Goal: Task Accomplishment & Management: Manage account settings

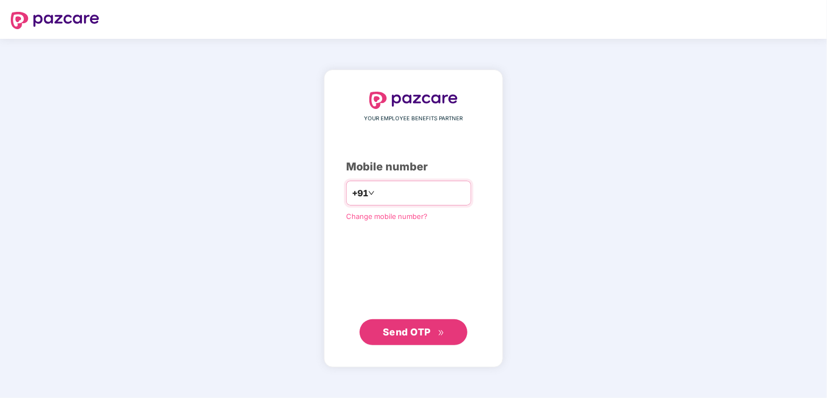
type input "**********"
click at [431, 339] on button "Send OTP" at bounding box center [414, 332] width 108 height 26
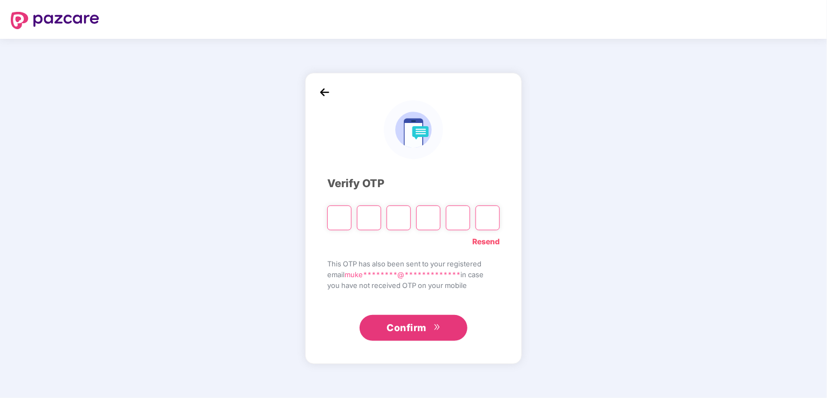
type input "*"
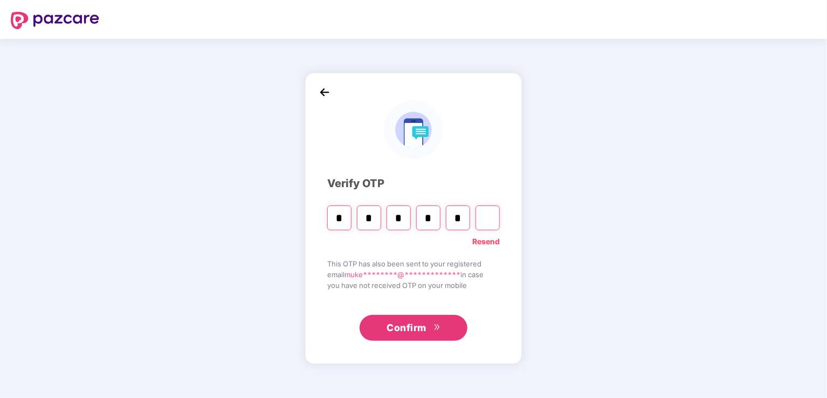
type input "*"
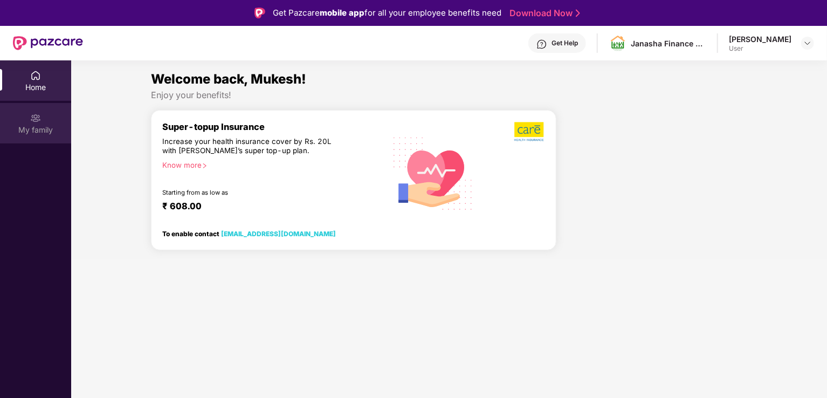
click at [35, 130] on div "My family" at bounding box center [35, 130] width 71 height 11
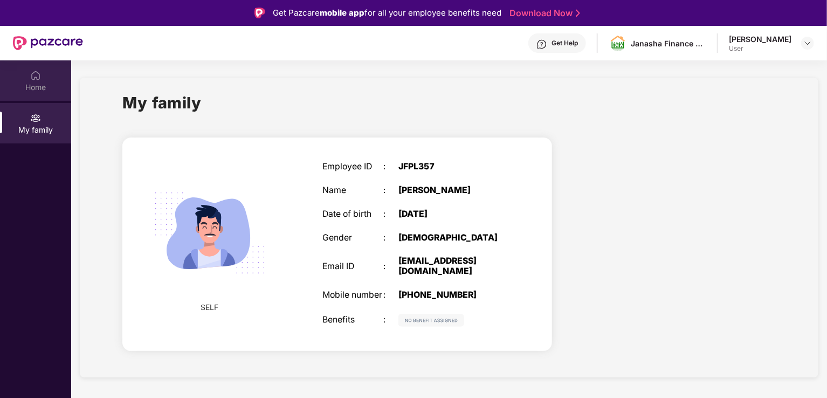
click at [25, 76] on div "Home" at bounding box center [35, 80] width 71 height 40
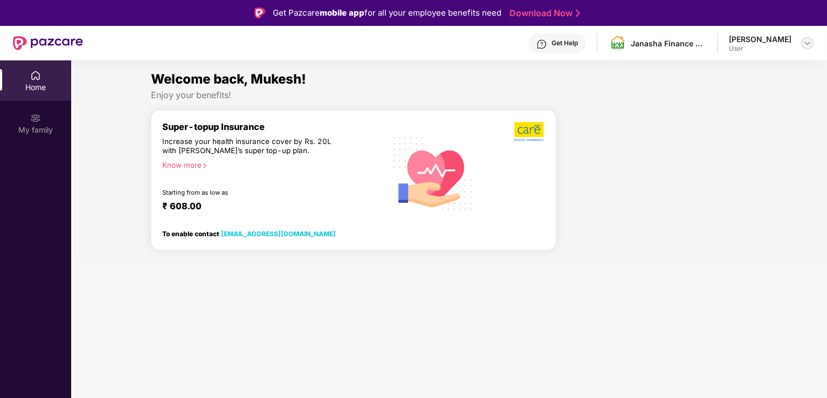
click at [806, 43] on img at bounding box center [807, 43] width 9 height 9
click at [586, 128] on div at bounding box center [656, 184] width 191 height 150
click at [808, 44] on img at bounding box center [807, 43] width 9 height 9
click at [604, 188] on div at bounding box center [656, 184] width 191 height 150
click at [40, 129] on div "My family" at bounding box center [35, 130] width 71 height 11
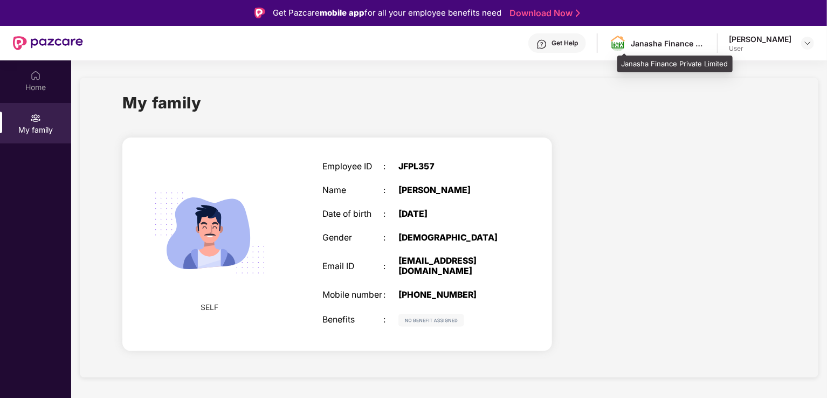
click at [685, 42] on div "Janasha Finance Private Limited" at bounding box center [668, 43] width 75 height 10
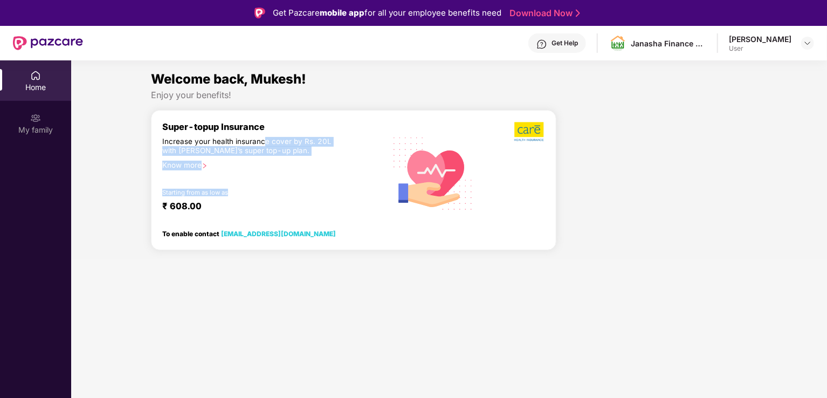
drag, startPoint x: 262, startPoint y: 142, endPoint x: 311, endPoint y: 171, distance: 57.0
click at [311, 171] on div "Super-topup Insurance Increase your health insurance cover by Rs. 20L with [PER…" at bounding box center [273, 173] width 223 height 104
click at [181, 167] on div "Know more" at bounding box center [270, 165] width 217 height 8
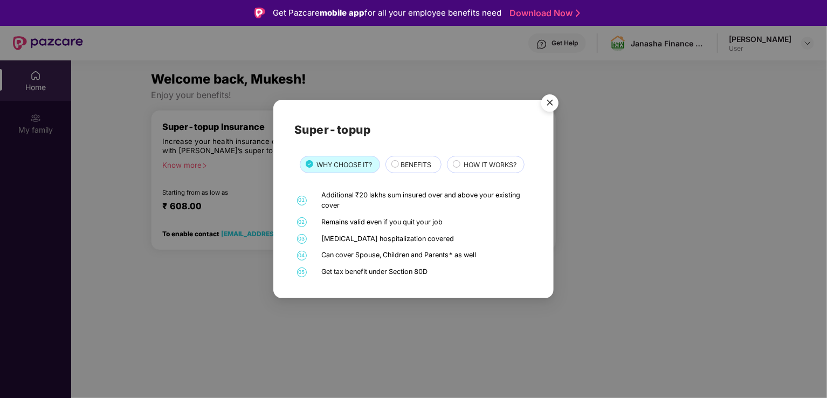
click at [553, 101] on img "Close" at bounding box center [550, 104] width 30 height 30
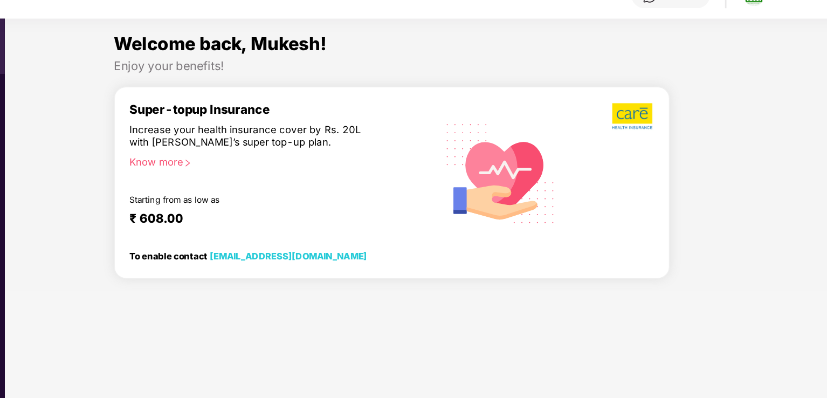
click at [186, 167] on div "Know more" at bounding box center [270, 165] width 217 height 8
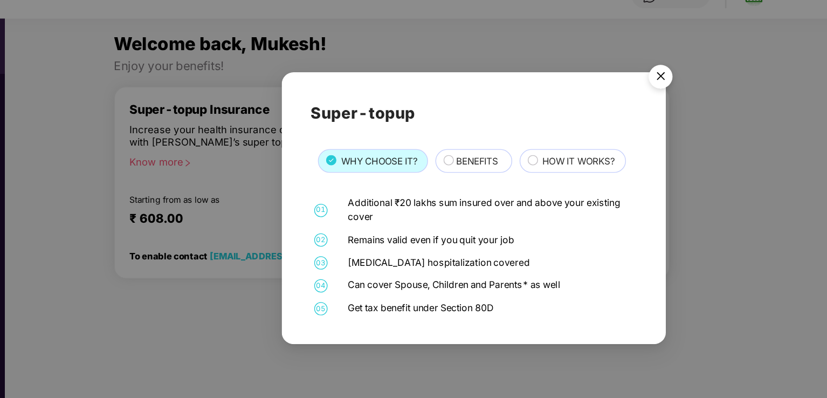
click at [413, 166] on span "BENEFITS" at bounding box center [416, 165] width 31 height 10
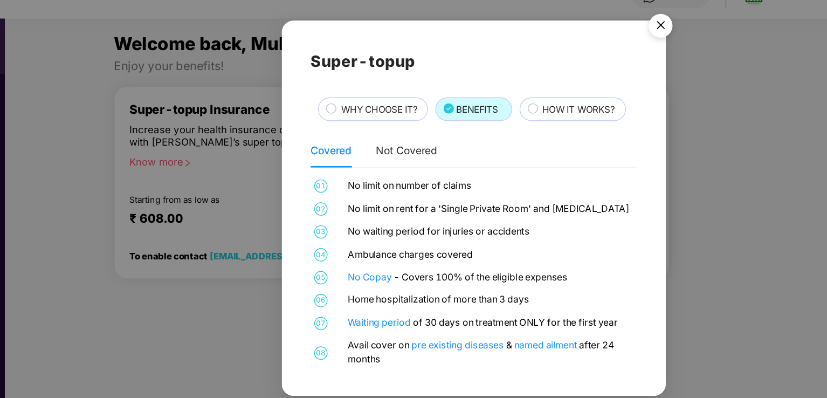
click at [351, 126] on span "WHY CHOOSE IT?" at bounding box center [345, 127] width 56 height 10
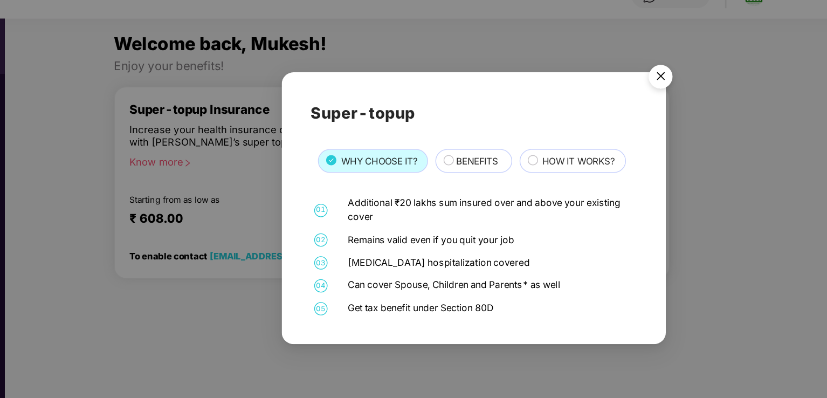
drag, startPoint x: 496, startPoint y: 163, endPoint x: 476, endPoint y: 168, distance: 20.5
click at [476, 168] on span "HOW IT WORKS?" at bounding box center [490, 165] width 53 height 10
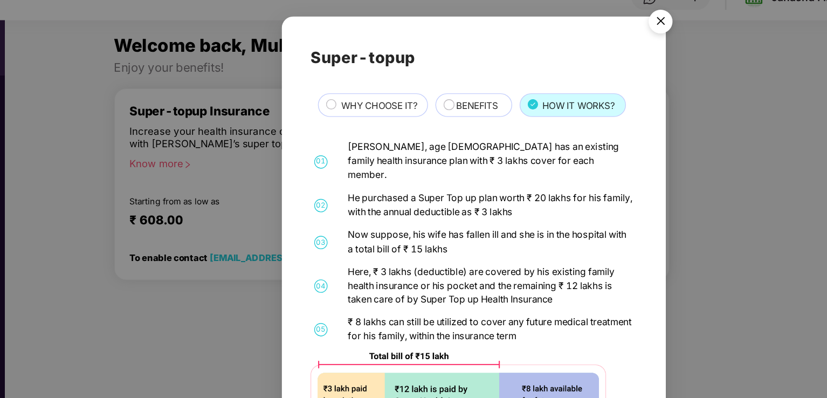
scroll to position [26, 0]
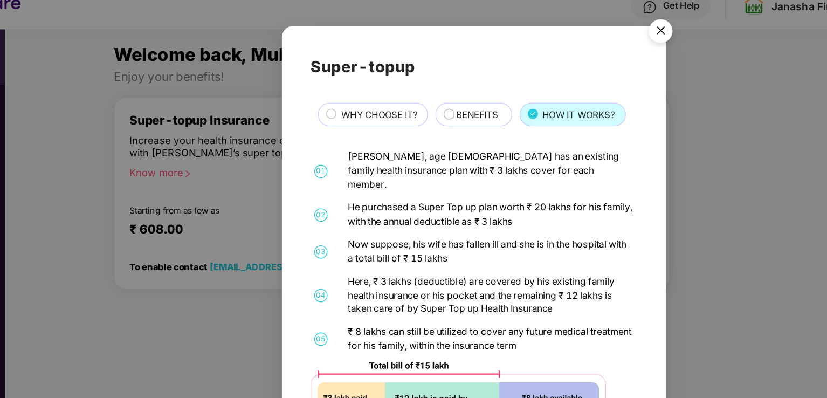
click at [347, 102] on span "WHY CHOOSE IT?" at bounding box center [345, 97] width 56 height 10
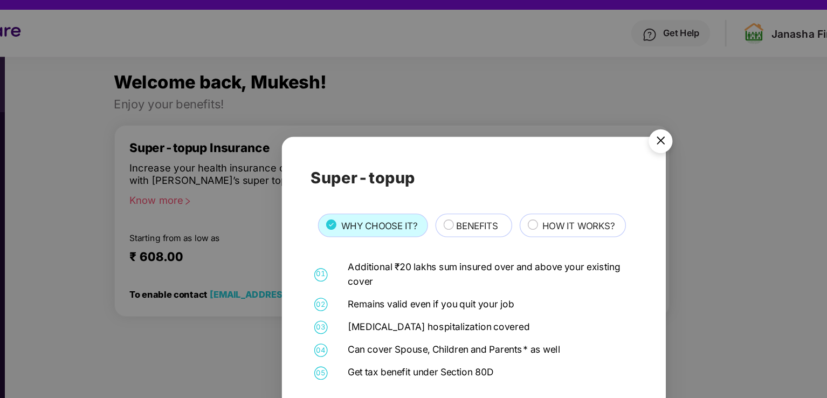
scroll to position [15, 0]
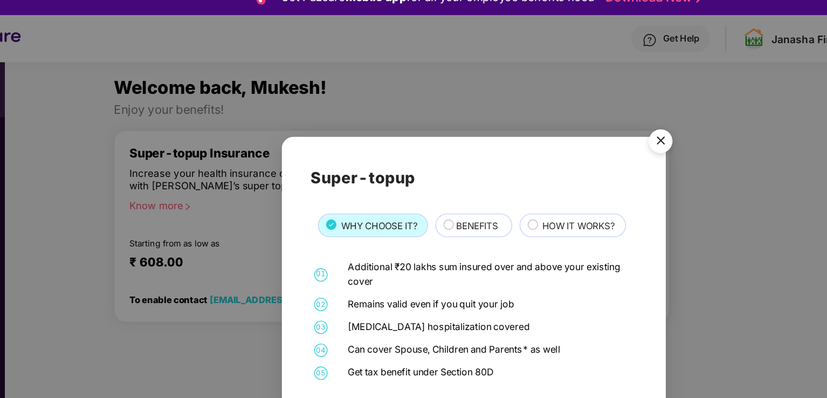
click at [419, 168] on span "BENEFITS" at bounding box center [416, 165] width 31 height 10
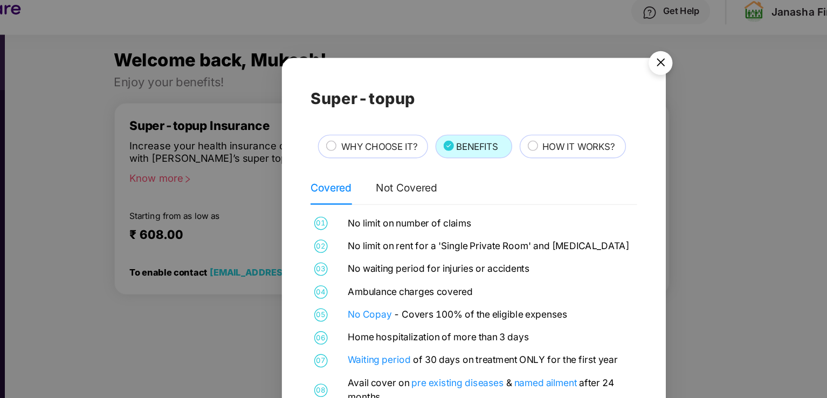
scroll to position [0, 0]
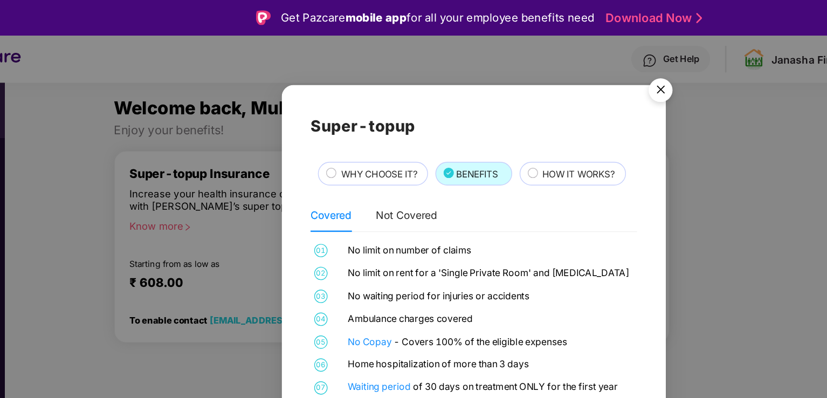
click at [548, 70] on img "Close" at bounding box center [550, 67] width 30 height 30
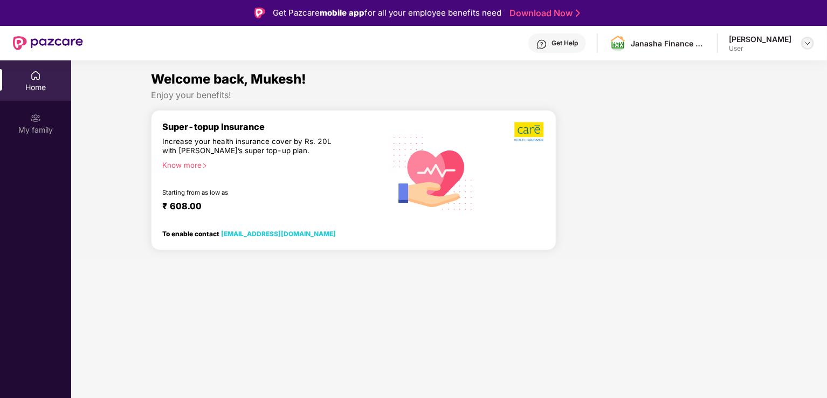
click at [809, 44] on img at bounding box center [807, 43] width 9 height 9
click at [746, 99] on div "[PERSON_NAME]" at bounding box center [748, 98] width 63 height 10
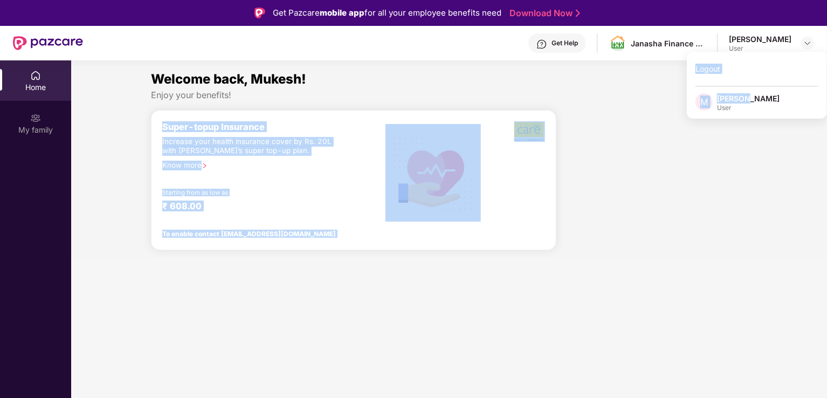
click at [746, 99] on body "Get Pazcare mobile app for all your employee benefits need Download Now Get Hel…" at bounding box center [413, 199] width 827 height 398
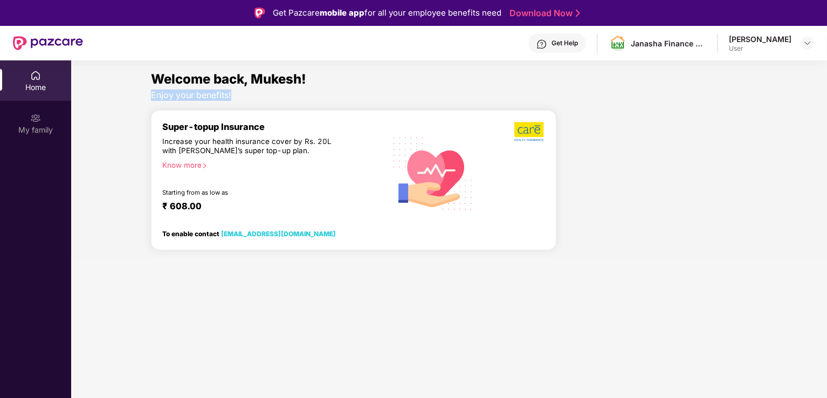
click at [746, 99] on div "Enjoy your benefits!" at bounding box center [449, 94] width 597 height 11
click at [811, 40] on img at bounding box center [807, 43] width 9 height 9
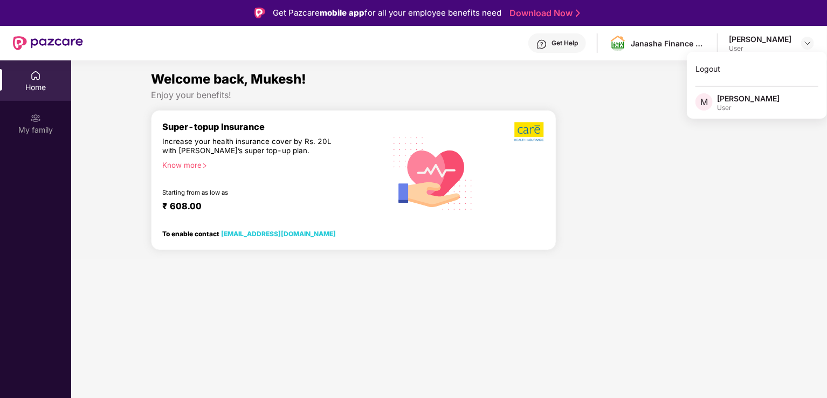
click at [740, 102] on div "[PERSON_NAME]" at bounding box center [748, 98] width 63 height 10
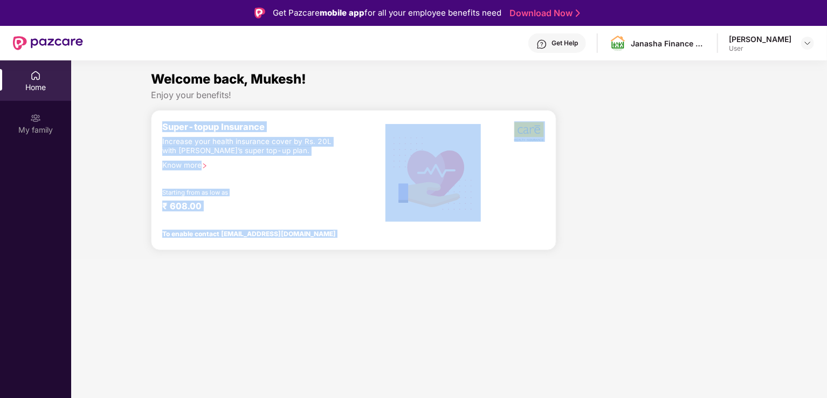
click at [740, 102] on body "Get Pazcare mobile app for all your employee benefits need Download Now Get Hel…" at bounding box center [413, 199] width 827 height 398
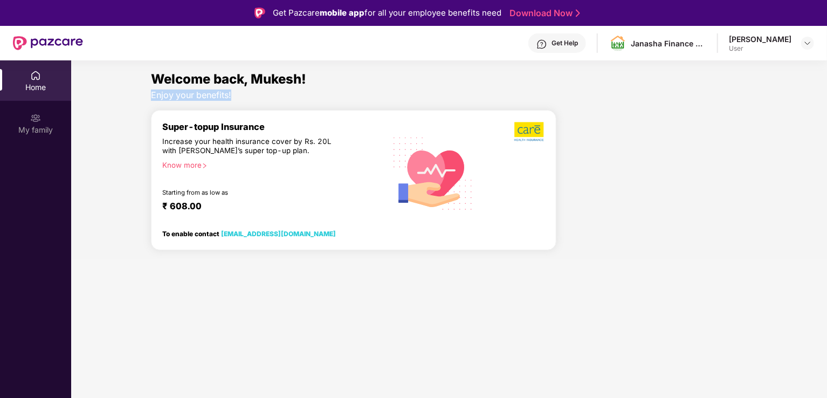
click at [740, 102] on div "Welcome back, Mukesh! Enjoy your benefits! Super-topup Insurance Increase your …" at bounding box center [449, 164] width 764 height 190
click at [809, 44] on img at bounding box center [807, 43] width 9 height 9
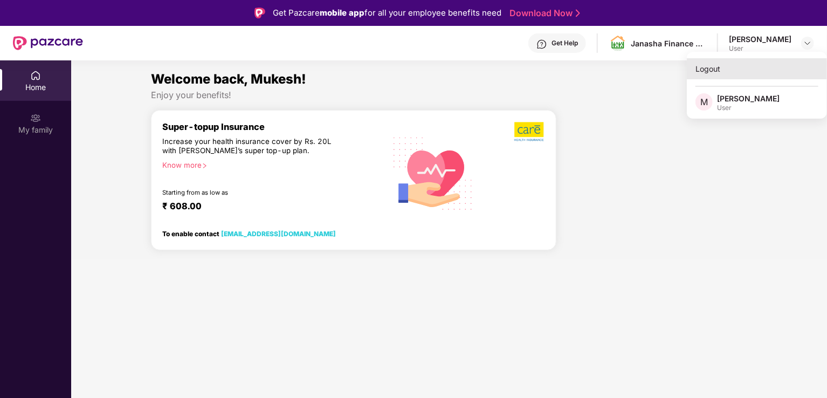
click at [705, 74] on div "Logout" at bounding box center [757, 68] width 140 height 21
